Goal: Browse casually: Explore the website without a specific task or goal

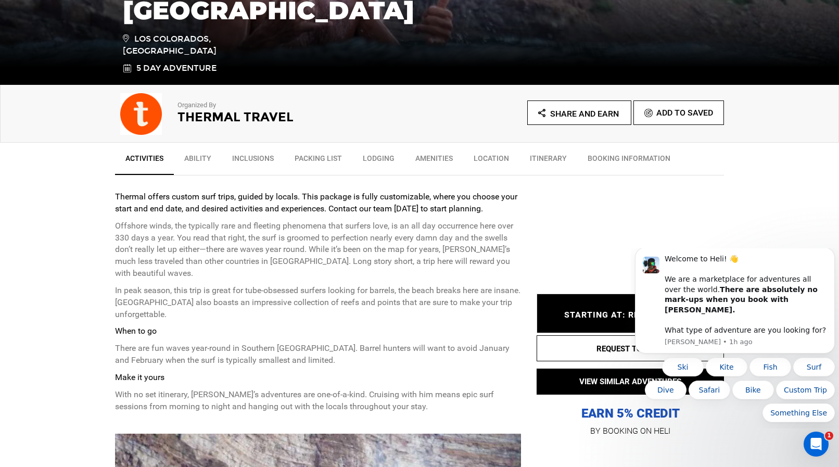
scroll to position [266, 0]
click at [832, 254] on icon "Dismiss notification" at bounding box center [833, 251] width 6 height 6
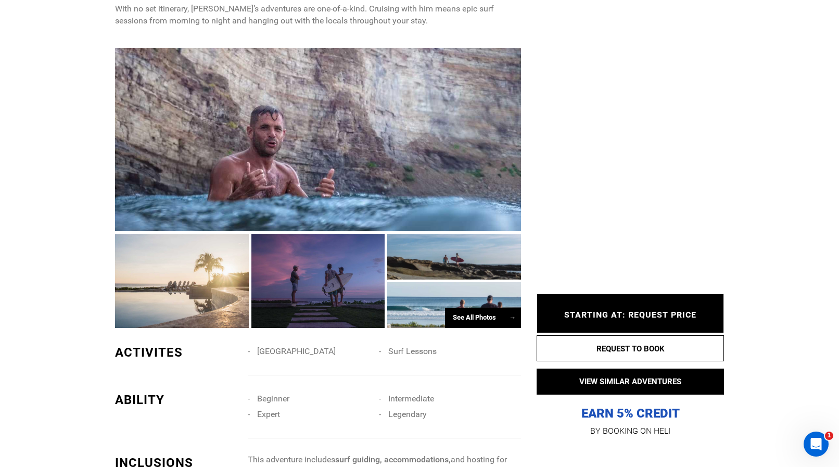
scroll to position [797, 0]
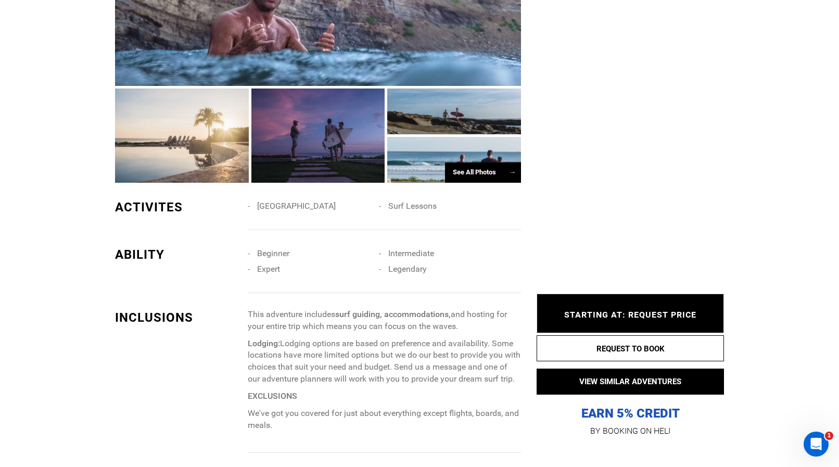
click at [512, 170] on span "→" at bounding box center [512, 172] width 7 height 8
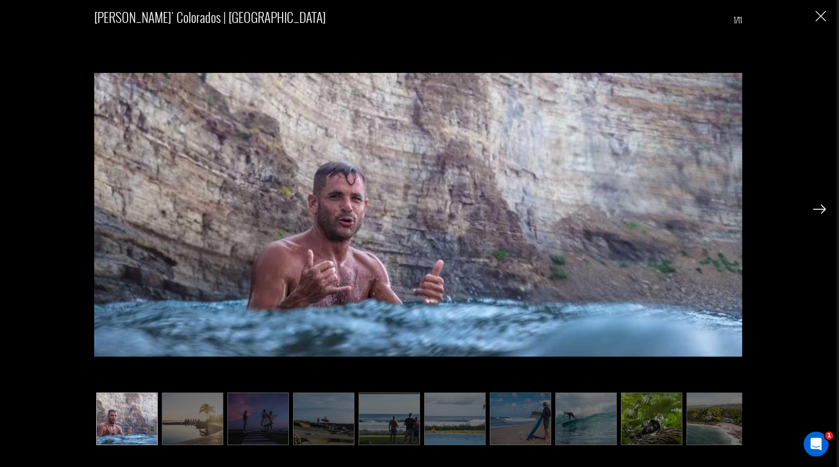
click at [818, 208] on img at bounding box center [819, 209] width 13 height 9
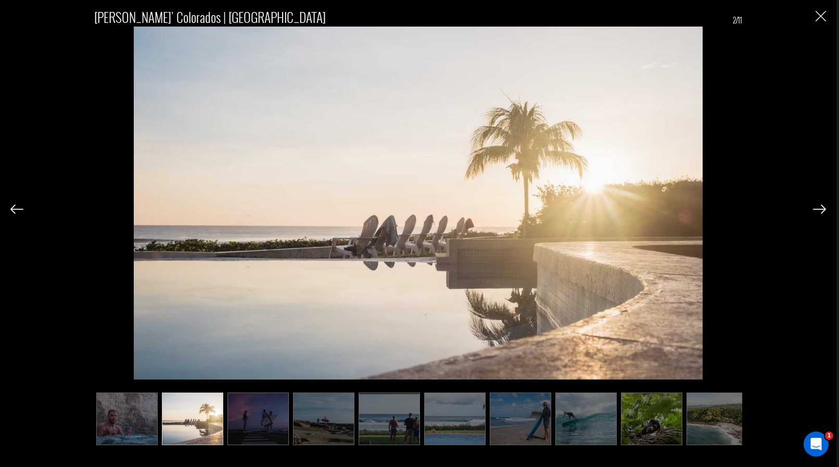
click at [818, 208] on img at bounding box center [819, 209] width 13 height 9
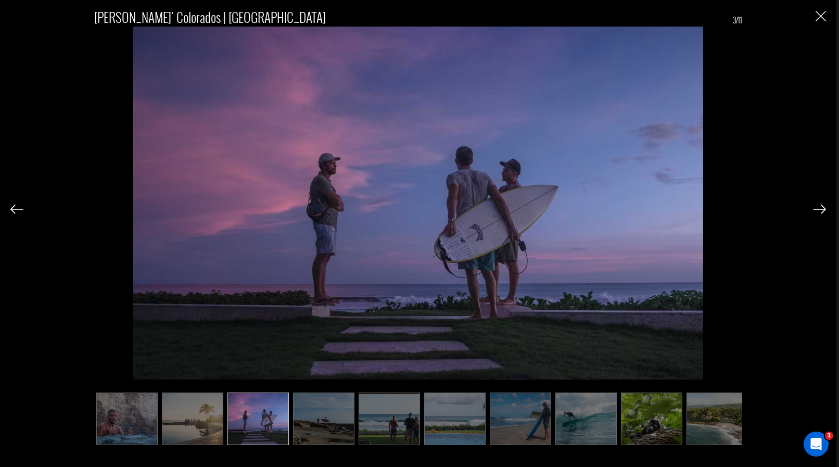
click at [818, 208] on img at bounding box center [819, 209] width 13 height 9
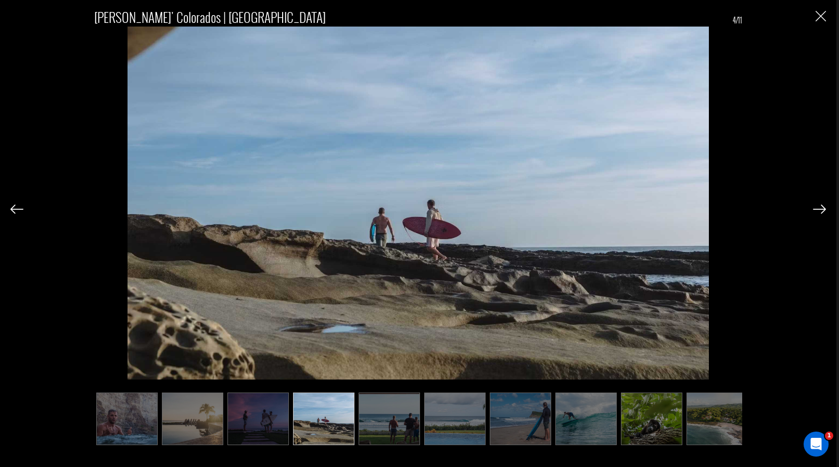
click at [818, 208] on img at bounding box center [819, 209] width 13 height 9
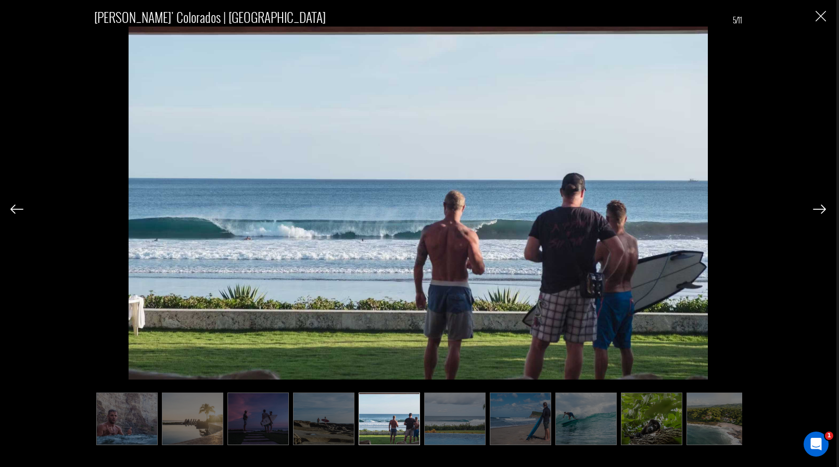
click at [820, 209] on img at bounding box center [819, 209] width 13 height 9
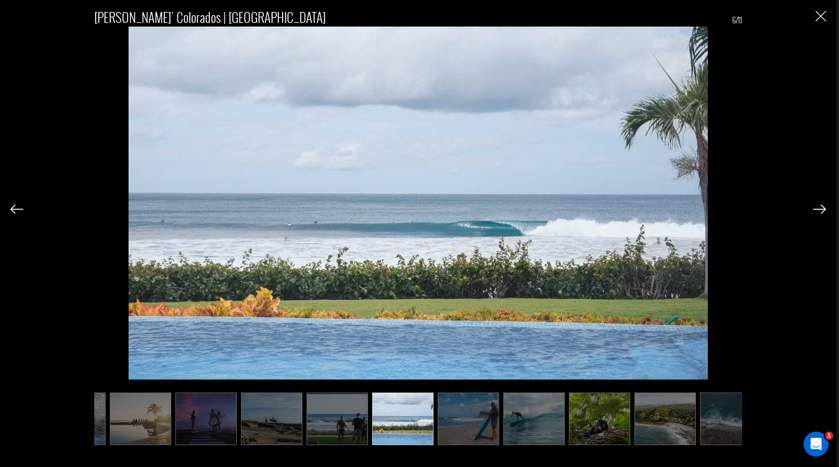
click at [820, 209] on img at bounding box center [819, 209] width 13 height 9
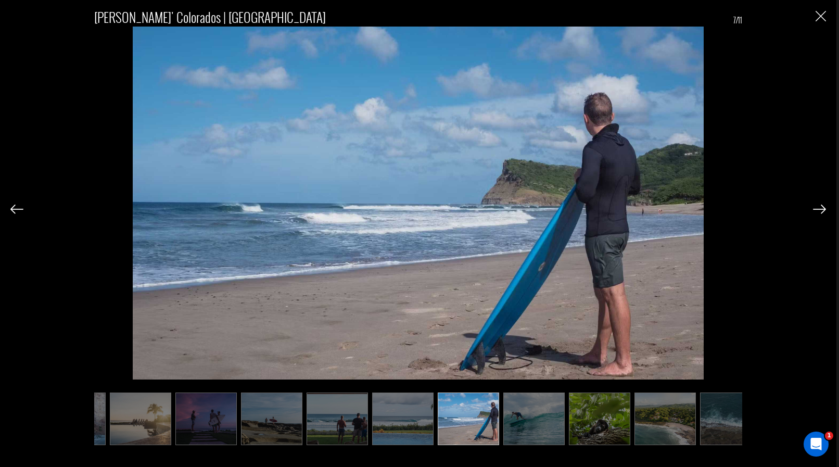
scroll to position [0, 73]
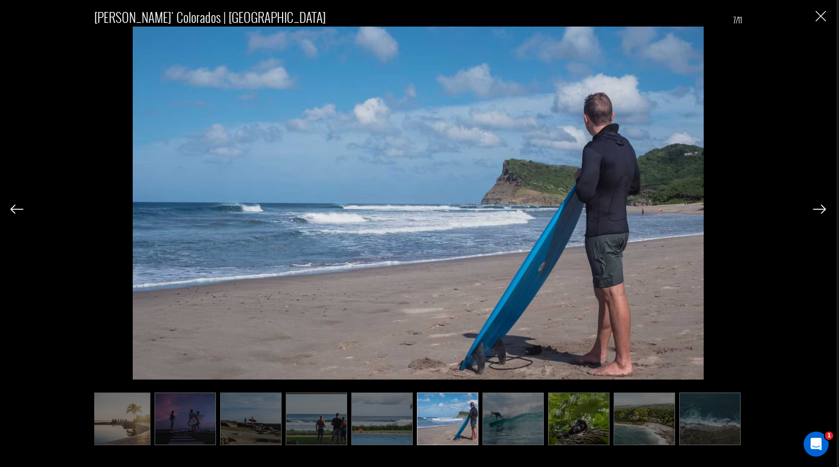
click at [821, 211] on img at bounding box center [819, 209] width 13 height 9
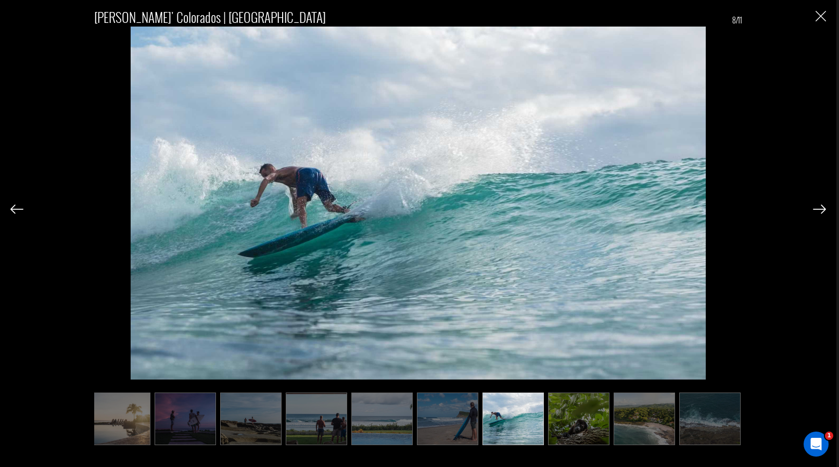
click at [821, 211] on img at bounding box center [819, 209] width 13 height 9
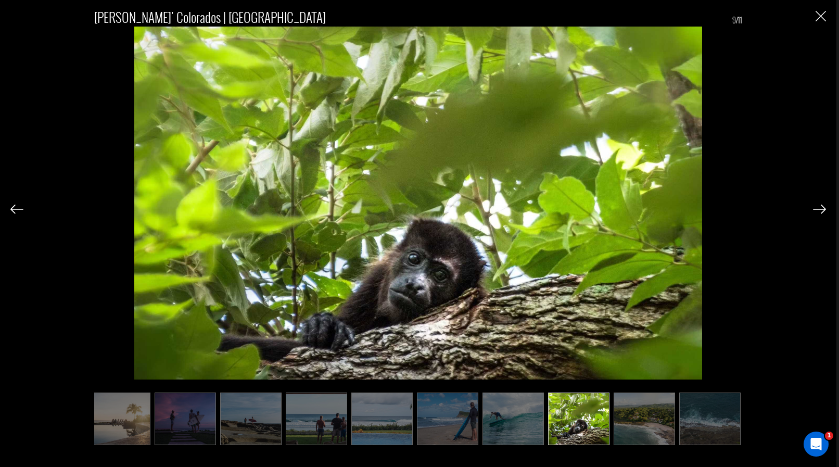
click at [821, 211] on img at bounding box center [819, 209] width 13 height 9
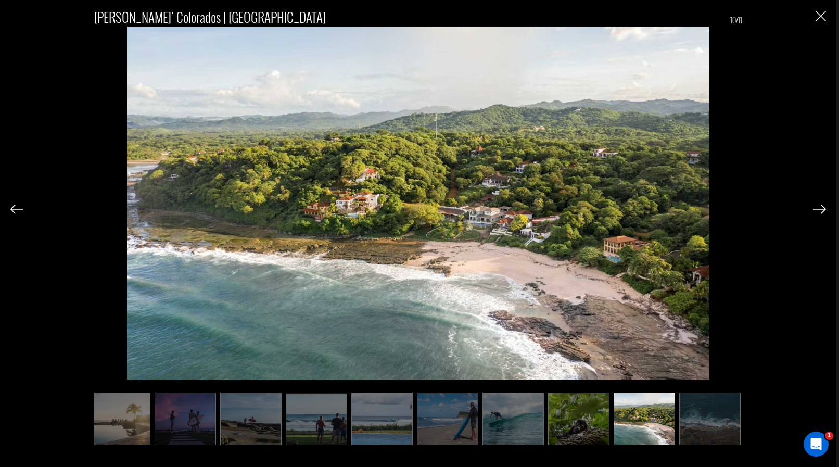
click at [820, 207] on img at bounding box center [819, 209] width 13 height 9
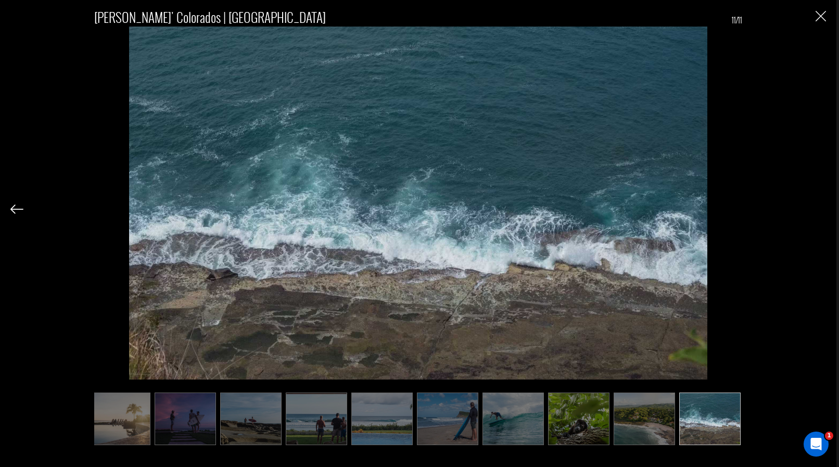
click at [820, 207] on div "[PERSON_NAME]' Colorados | [GEOGRAPHIC_DATA] 11/11" at bounding box center [418, 222] width 816 height 444
click at [822, 16] on img "Close" at bounding box center [821, 16] width 10 height 10
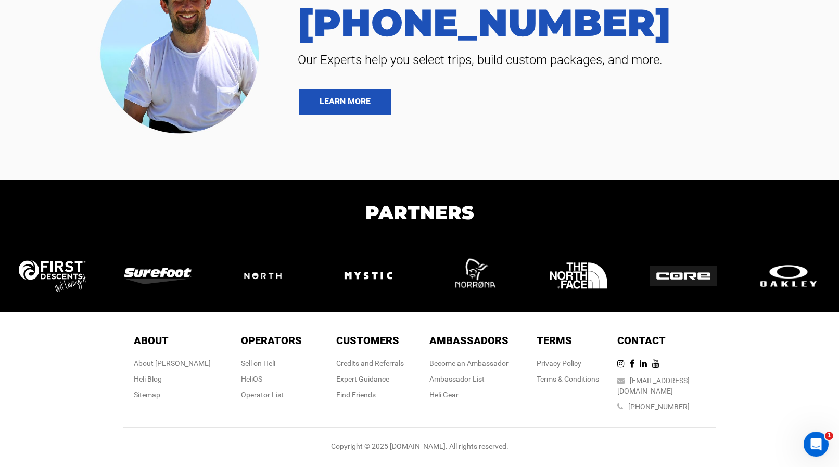
scroll to position [2829, 0]
